Goal: Transaction & Acquisition: Book appointment/travel/reservation

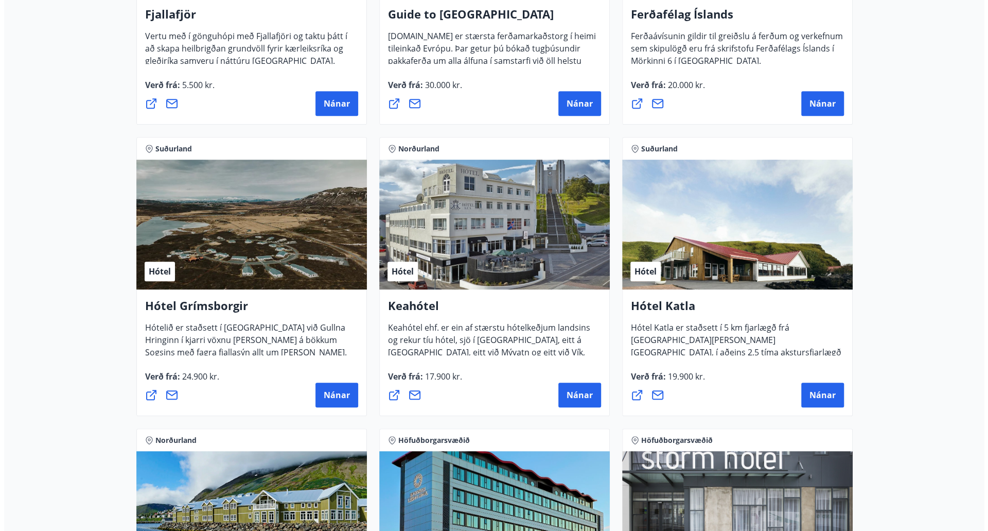
scroll to position [466, 0]
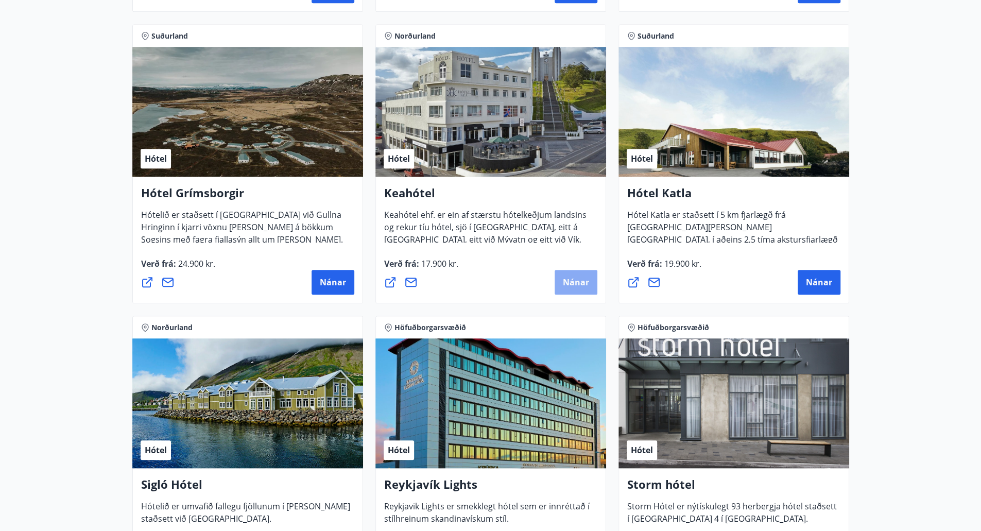
click at [565, 284] on span "Nánar" at bounding box center [576, 281] width 26 height 11
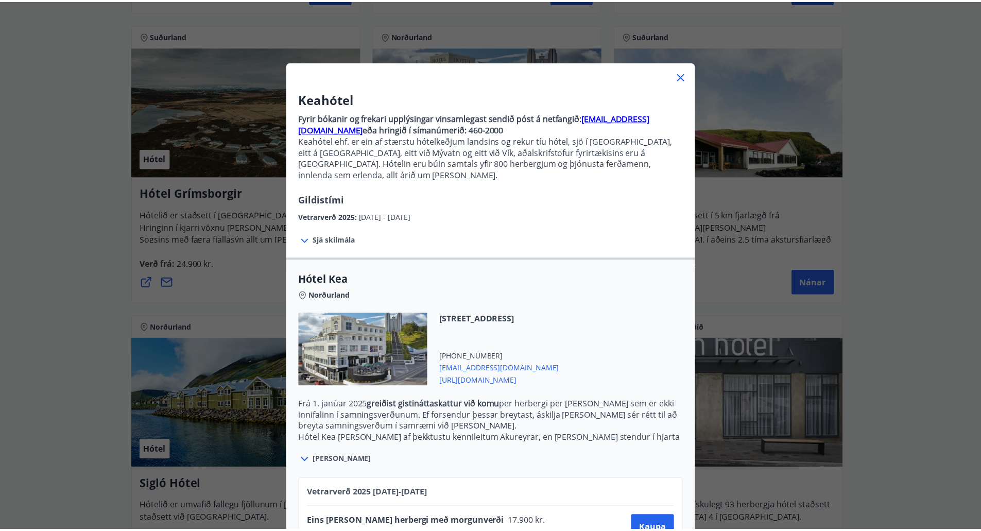
scroll to position [68, 0]
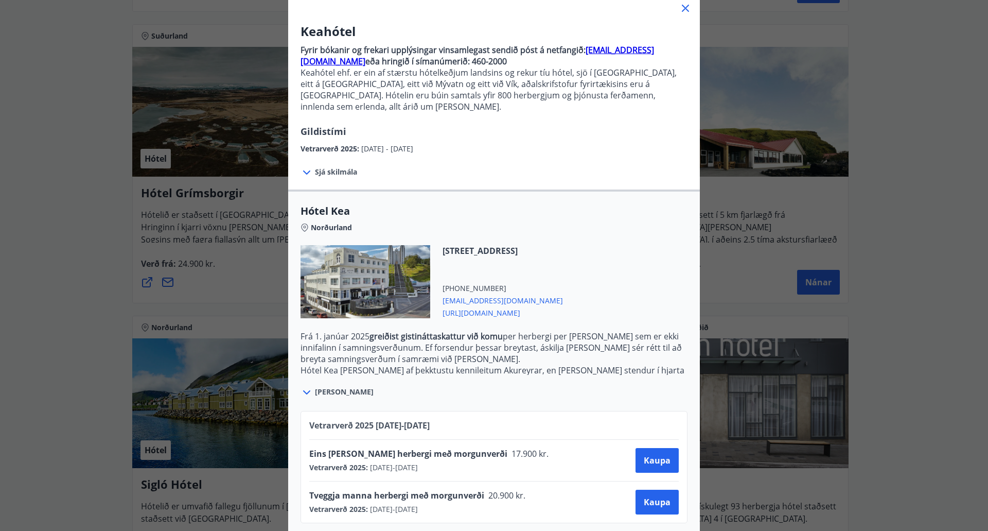
click at [682, 9] on icon at bounding box center [685, 8] width 7 height 7
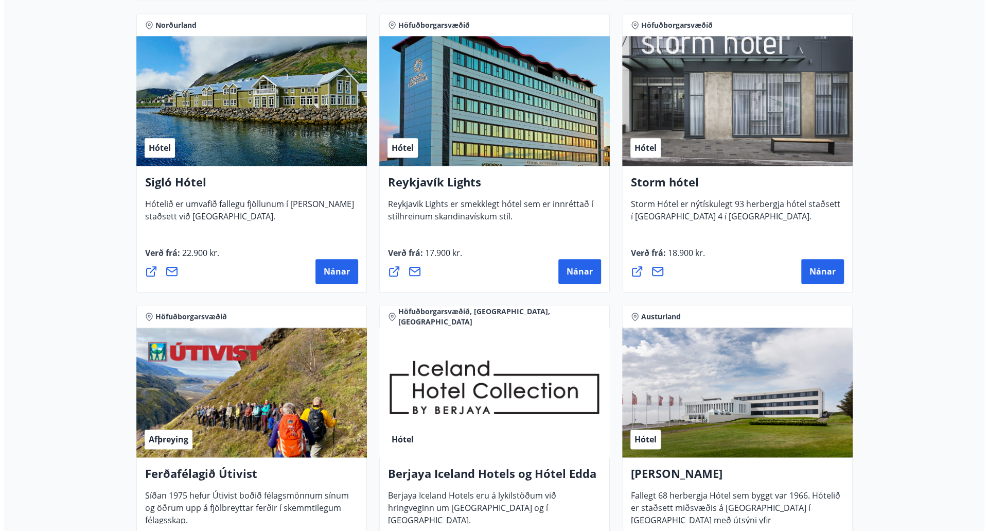
scroll to position [768, 0]
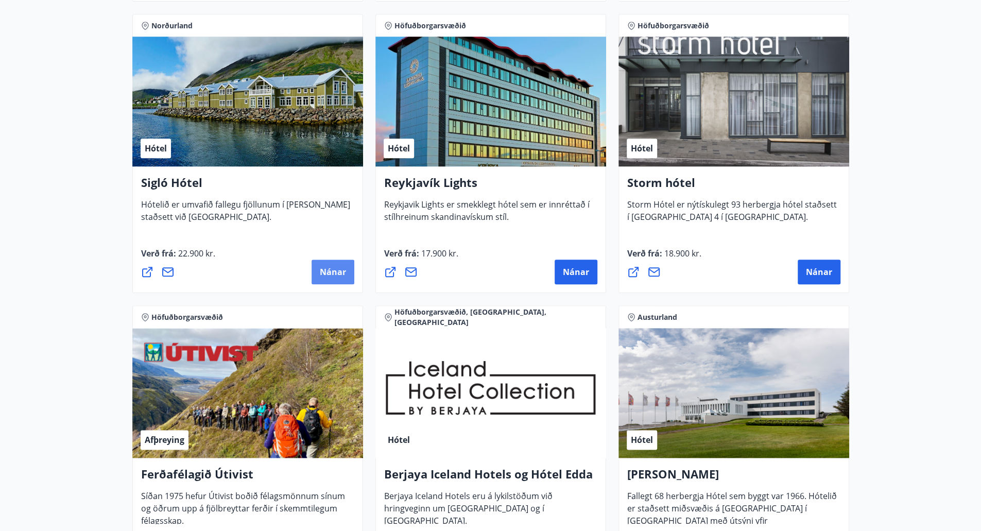
click at [333, 273] on span "Nánar" at bounding box center [333, 271] width 26 height 11
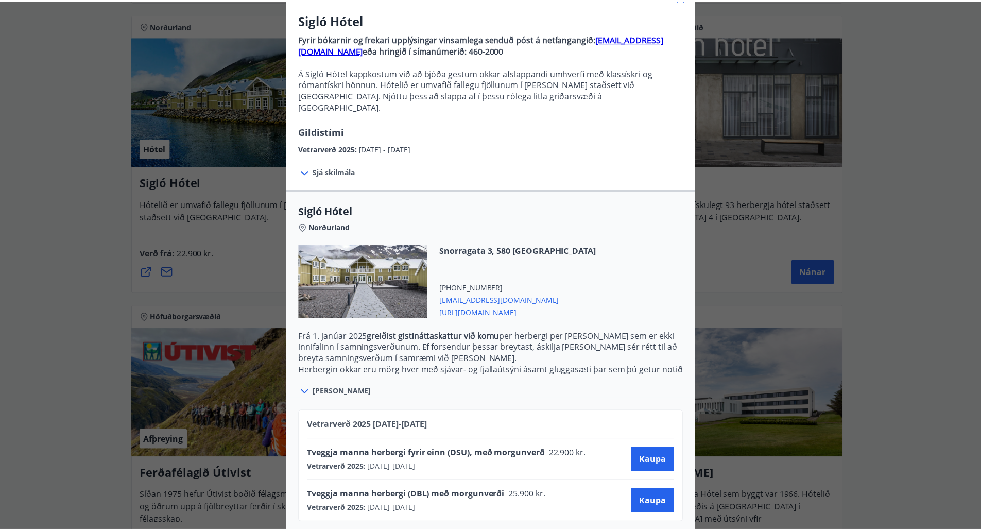
scroll to position [0, 0]
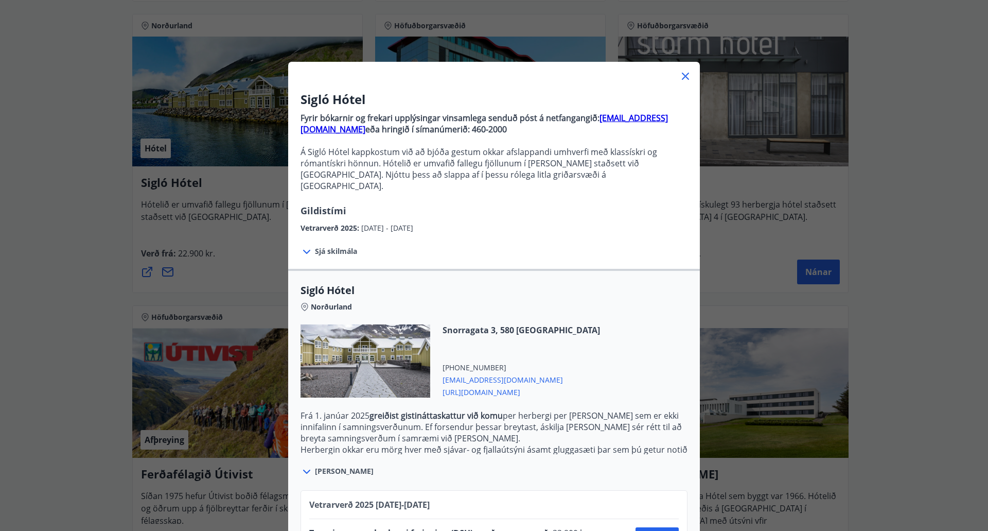
click at [681, 79] on icon at bounding box center [686, 76] width 12 height 12
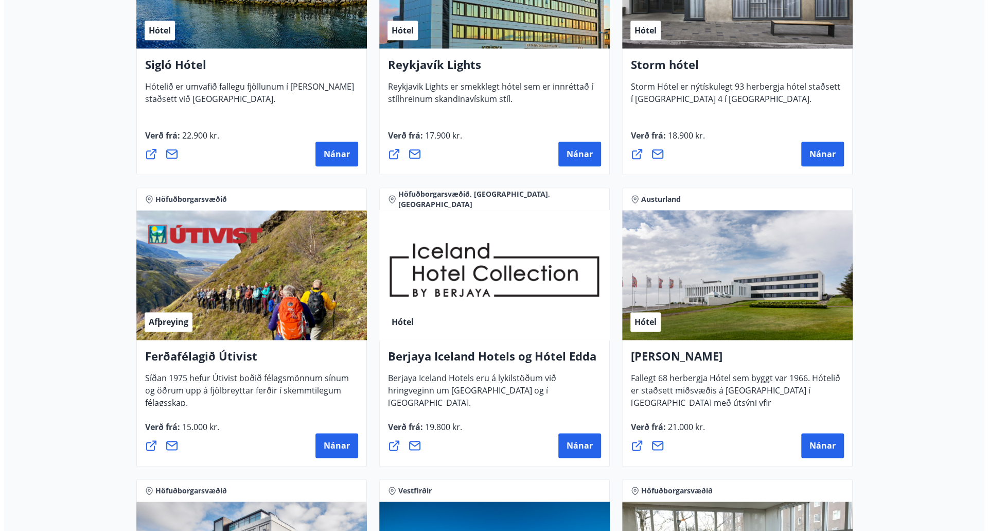
scroll to position [888, 0]
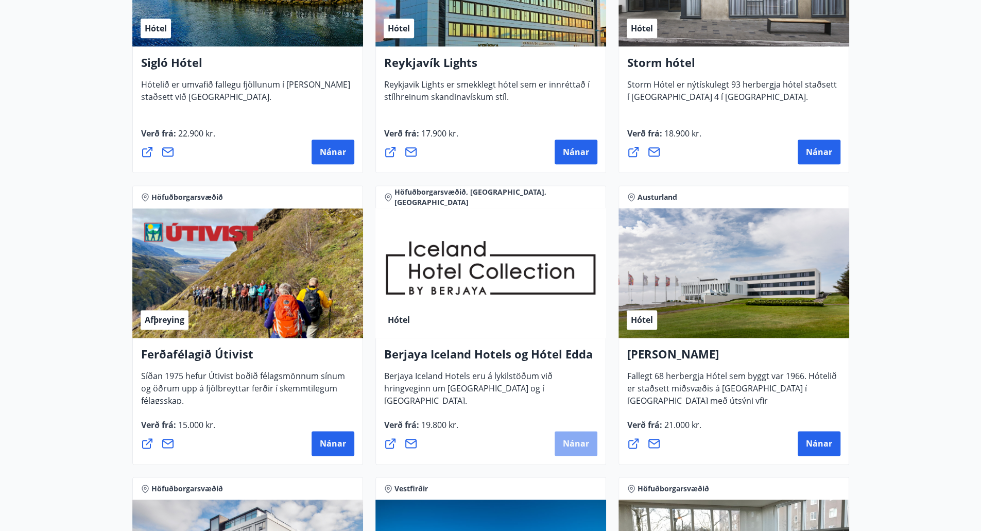
click at [579, 445] on span "Nánar" at bounding box center [576, 443] width 26 height 11
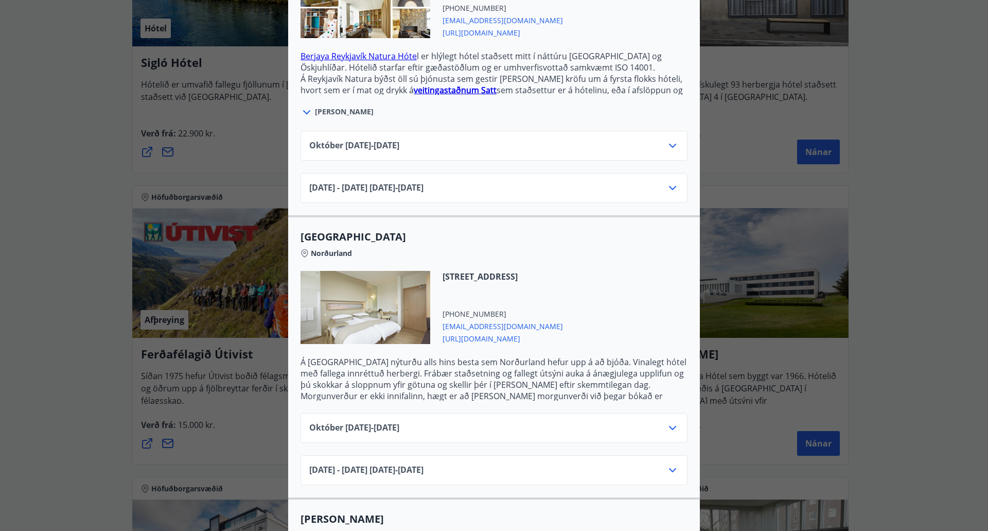
scroll to position [353, 0]
click at [600, 464] on div "Janúar 2025 - April 2026 01.11.25 - 30.04.26" at bounding box center [494, 474] width 370 height 21
click at [668, 464] on icon at bounding box center [673, 470] width 12 height 12
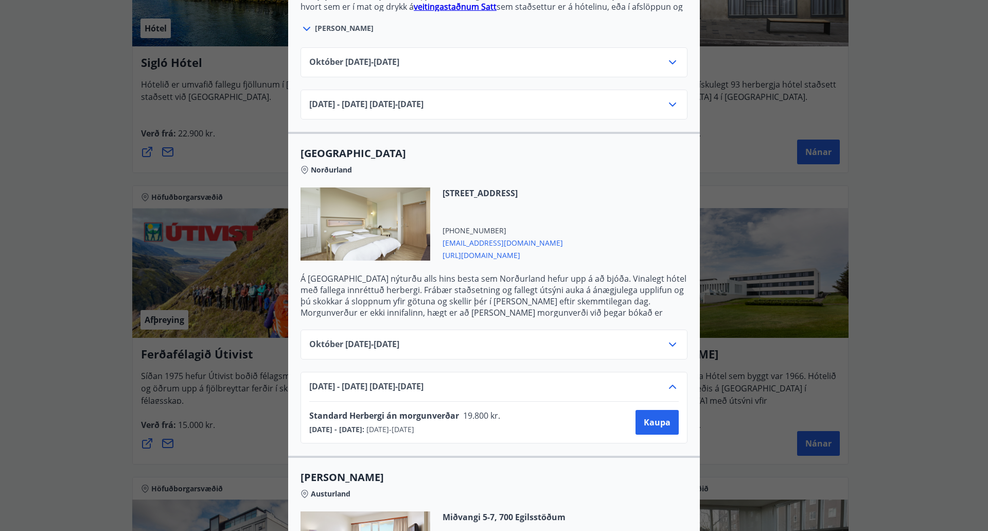
scroll to position [436, 0]
click at [670, 339] on icon at bounding box center [673, 345] width 12 height 12
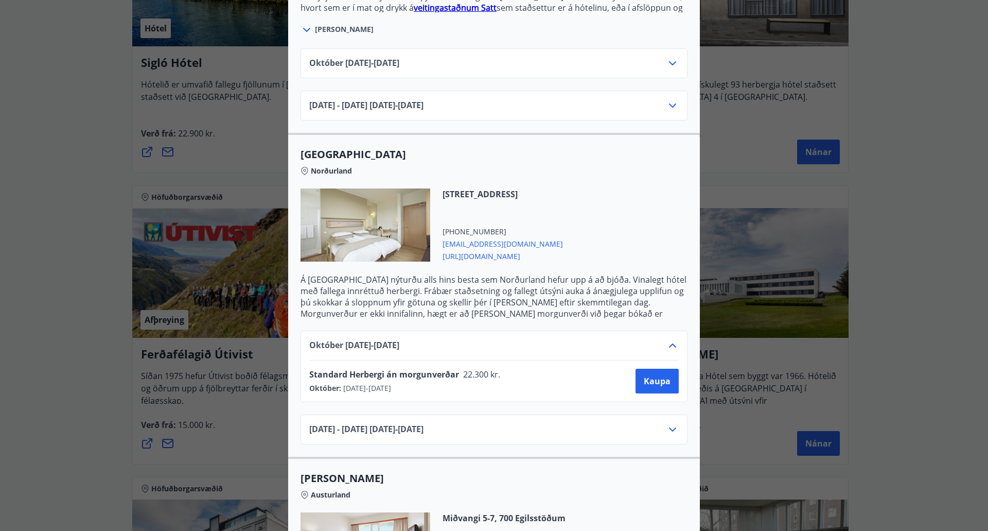
click at [671, 423] on icon at bounding box center [673, 429] width 12 height 12
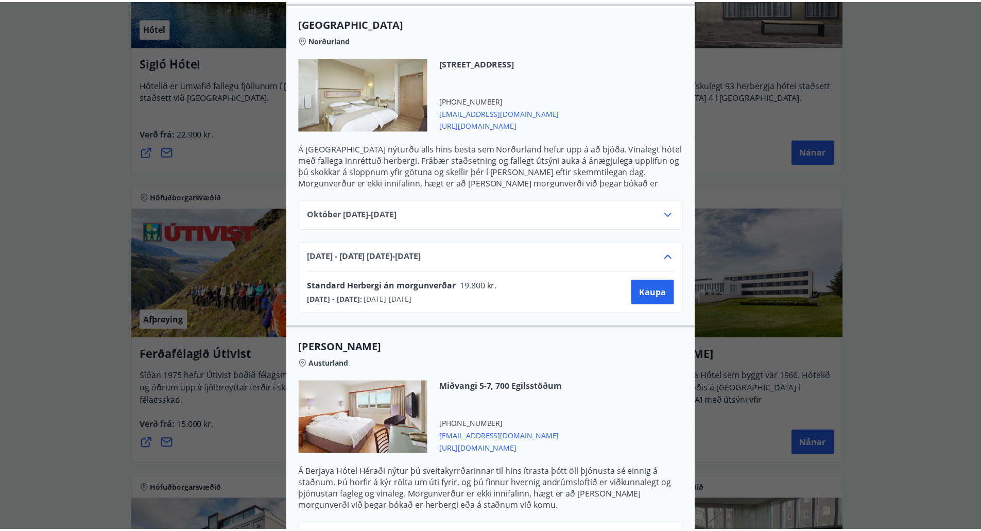
scroll to position [0, 0]
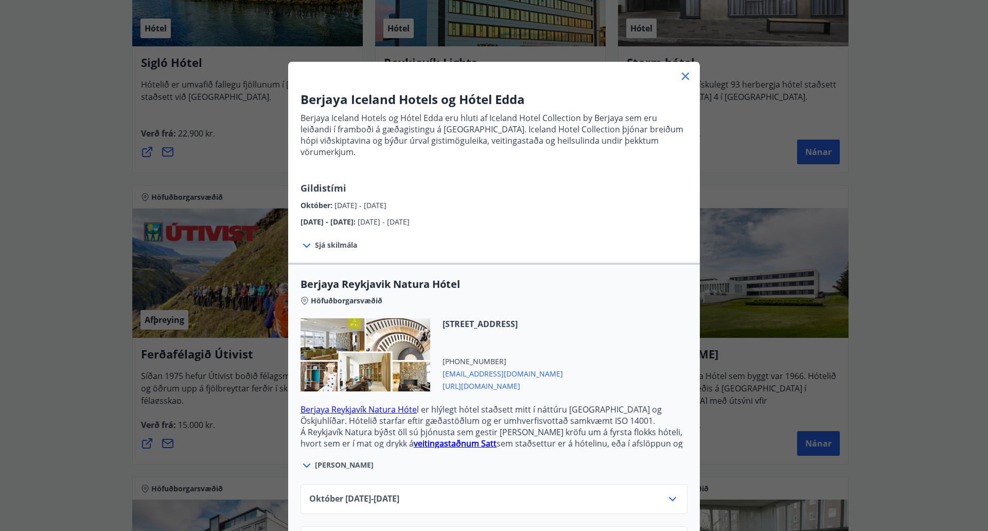
click at [864, 111] on div "Berjaya Iceland Hotels og Hótel Edda Berjaya Iceland Hotels og Hótel Edda eru h…" at bounding box center [494, 265] width 988 height 531
click at [680, 72] on icon at bounding box center [686, 76] width 12 height 12
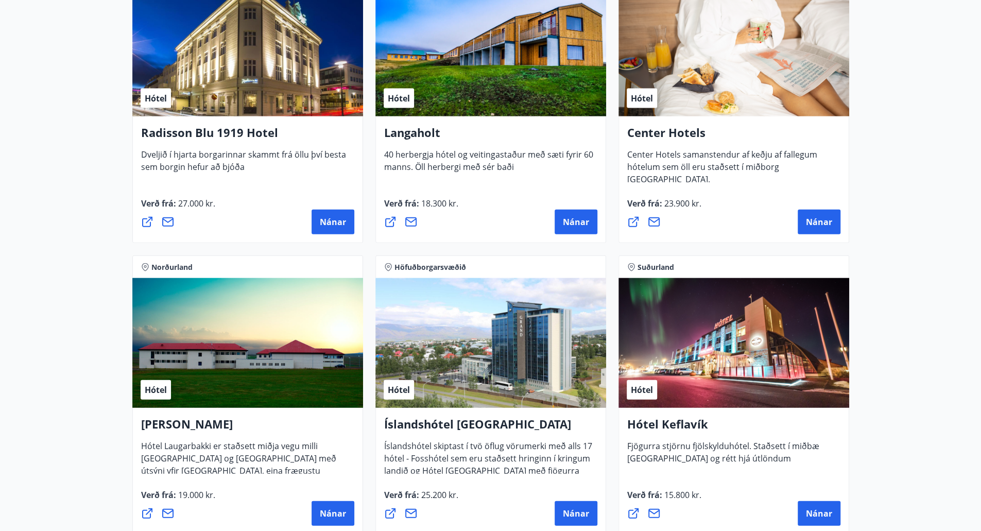
scroll to position [1691, 0]
